Goal: Information Seeking & Learning: Understand process/instructions

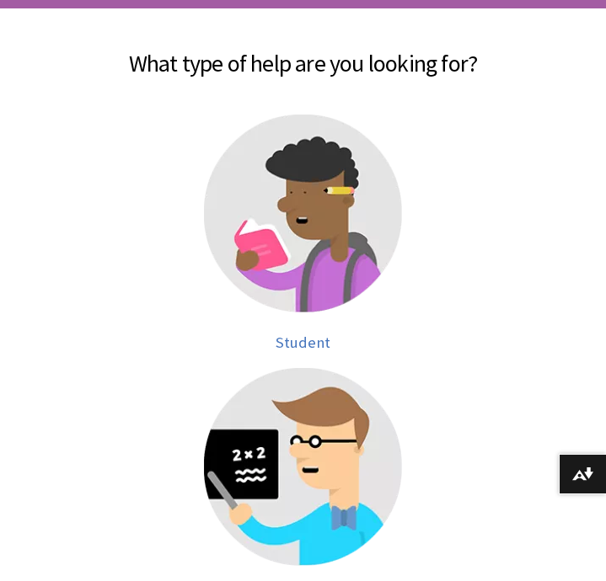
scroll to position [265, 0]
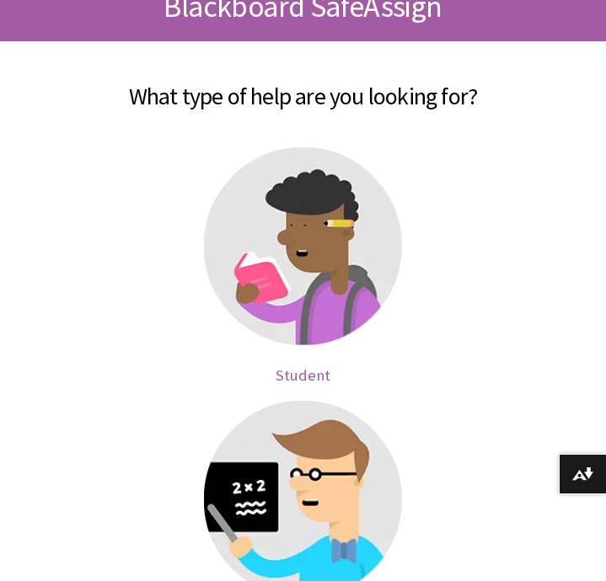
click at [297, 257] on img at bounding box center [303, 246] width 198 height 198
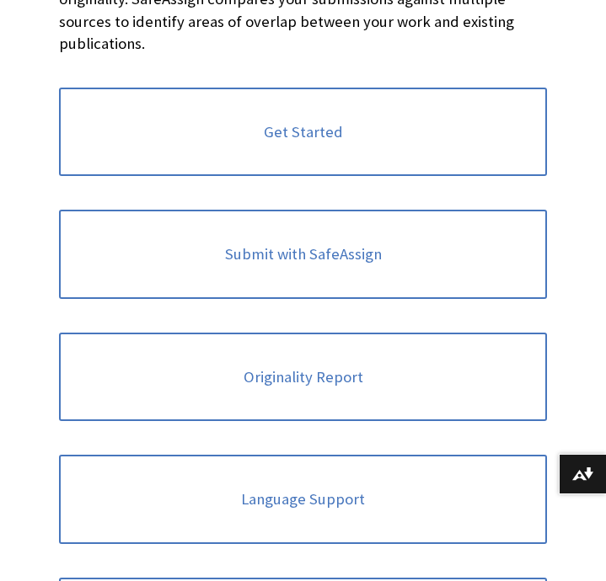
scroll to position [379, 0]
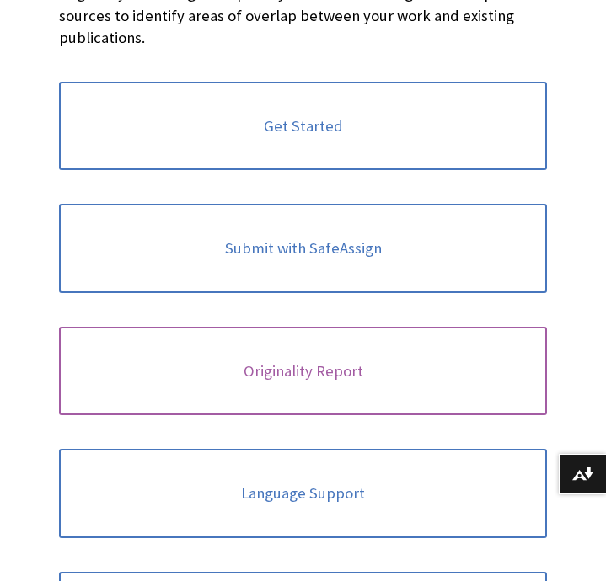
click at [395, 366] on link "Originality Report" at bounding box center [303, 371] width 488 height 89
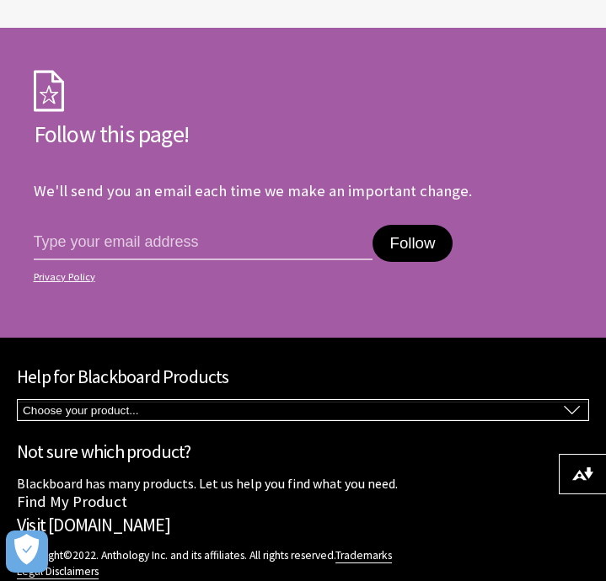
scroll to position [6790, 0]
